Goal: Task Accomplishment & Management: Manage account settings

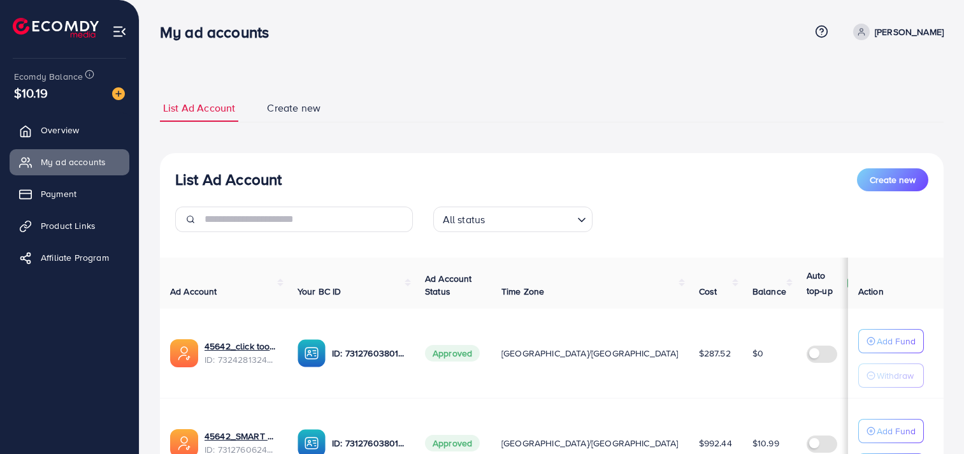
scroll to position [126, 0]
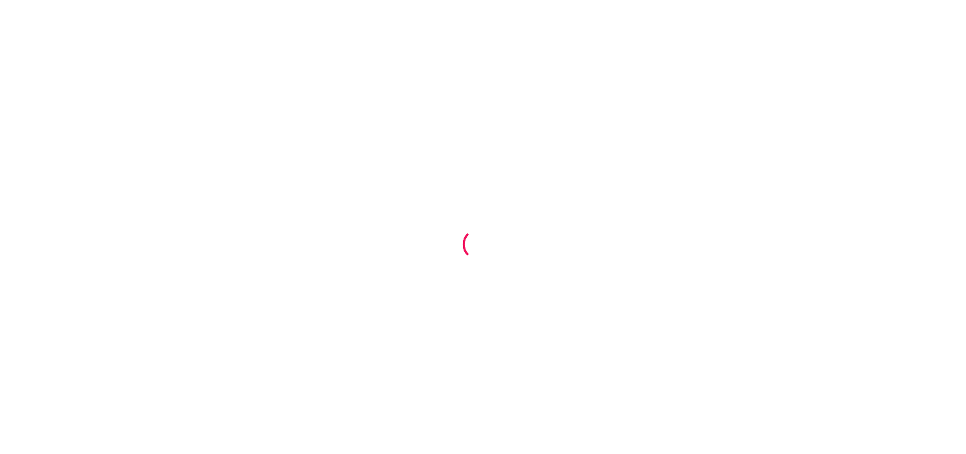
click at [462, 110] on div at bounding box center [483, 227] width 966 height 454
click at [515, 153] on div at bounding box center [483, 227] width 966 height 454
click at [905, 54] on div at bounding box center [483, 227] width 966 height 454
